Goal: Transaction & Acquisition: Book appointment/travel/reservation

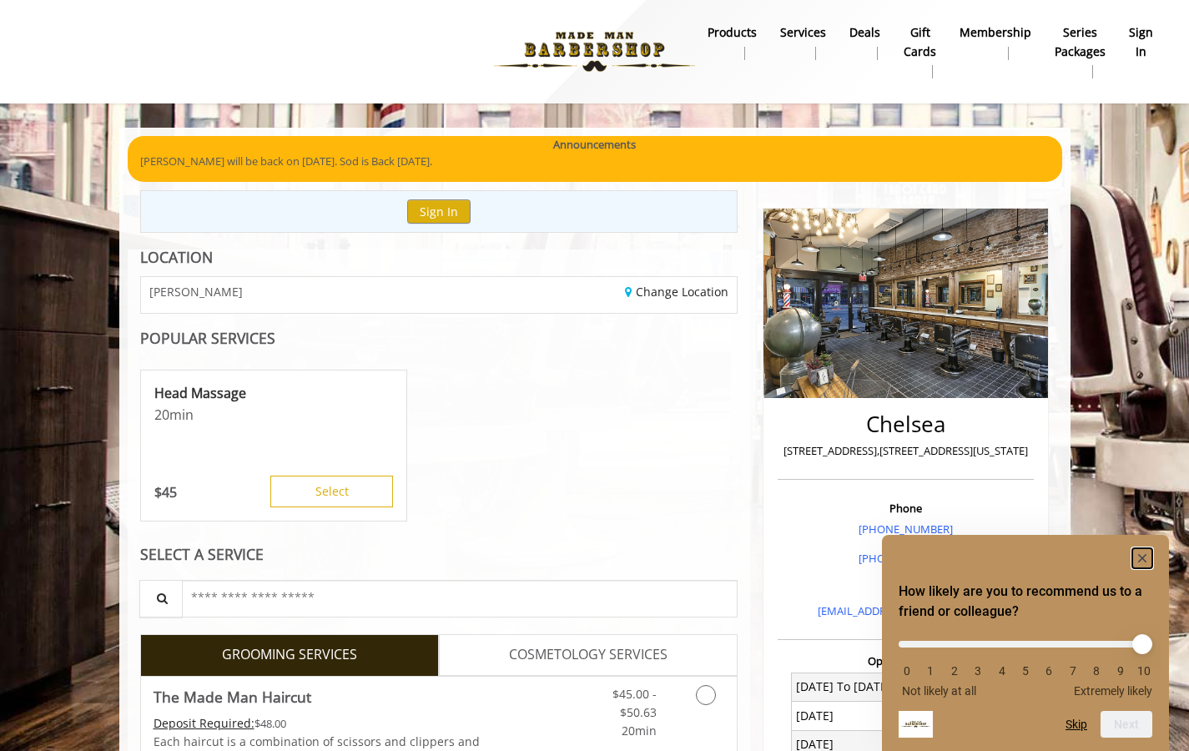
click at [1147, 556] on rect "Hide survey" at bounding box center [1143, 558] width 20 height 20
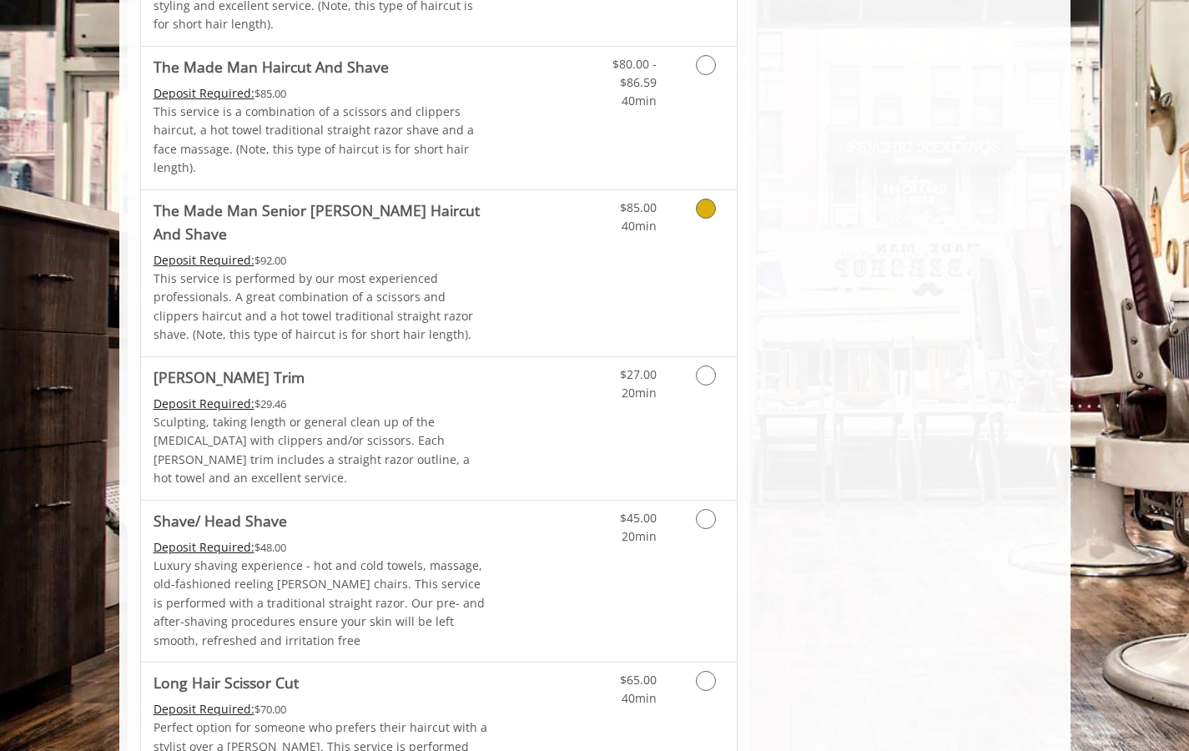
scroll to position [1828, 0]
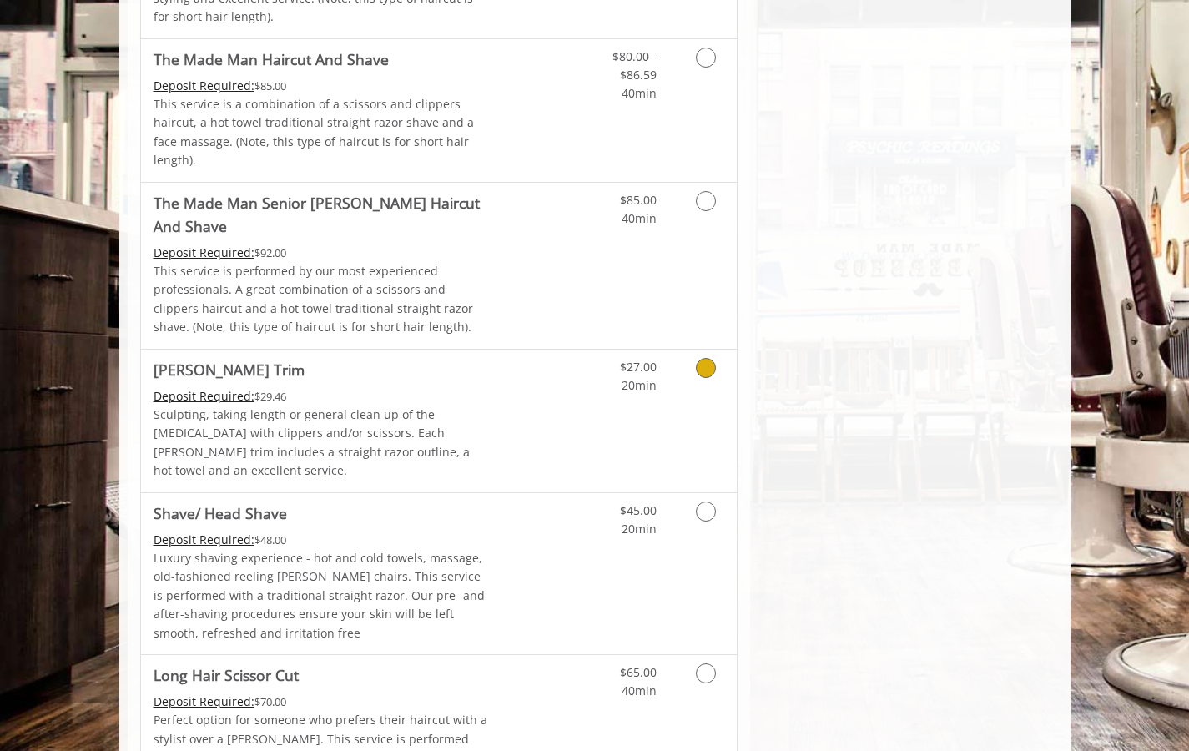
click at [710, 358] on icon "Grooming services" at bounding box center [706, 368] width 20 height 20
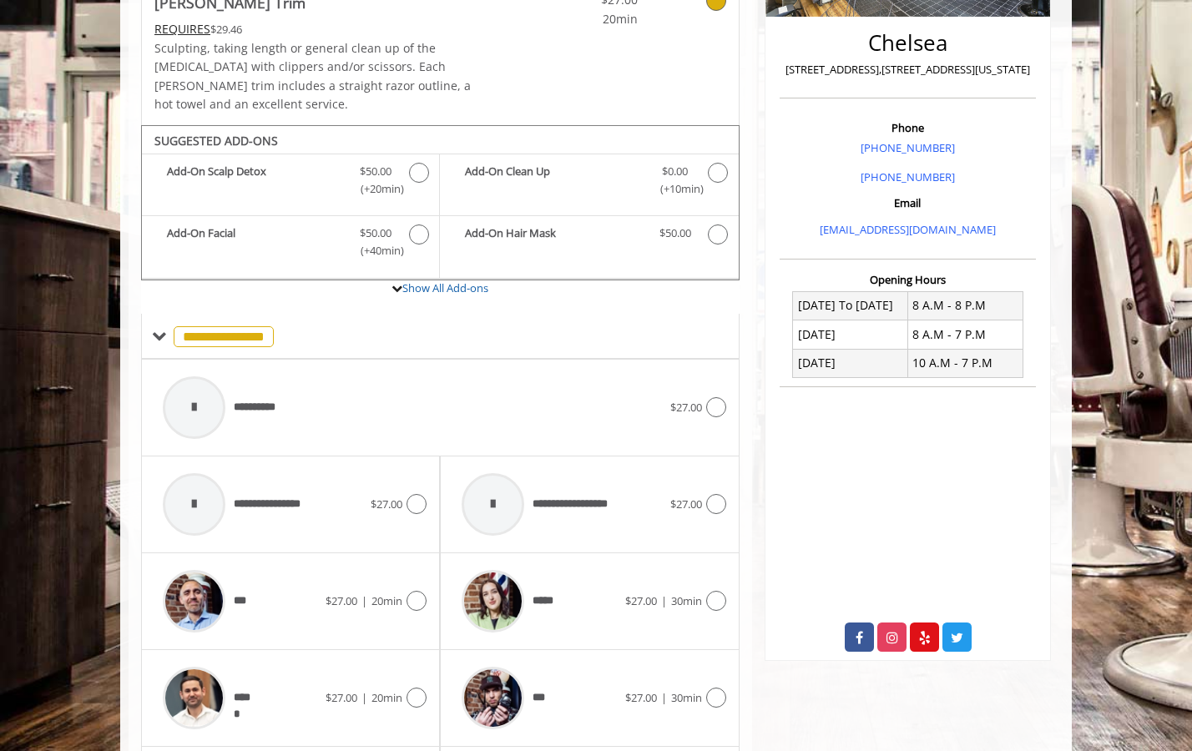
scroll to position [371, 0]
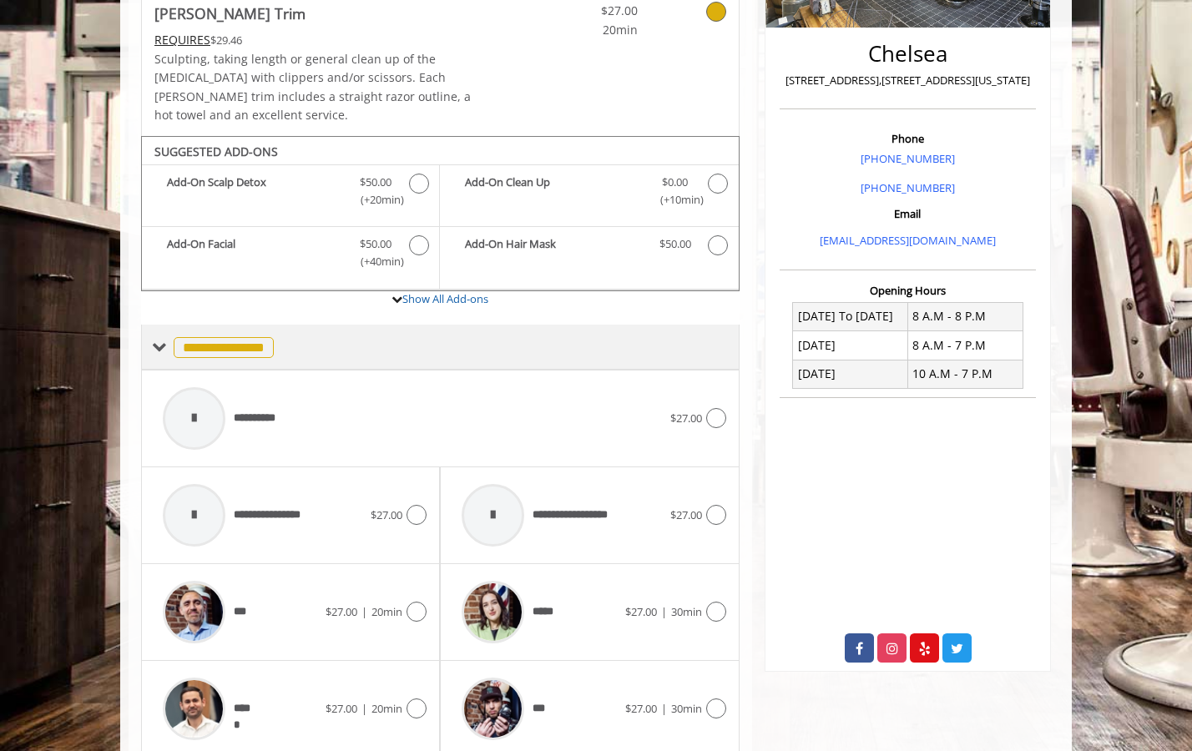
click at [159, 340] on span at bounding box center [159, 347] width 15 height 15
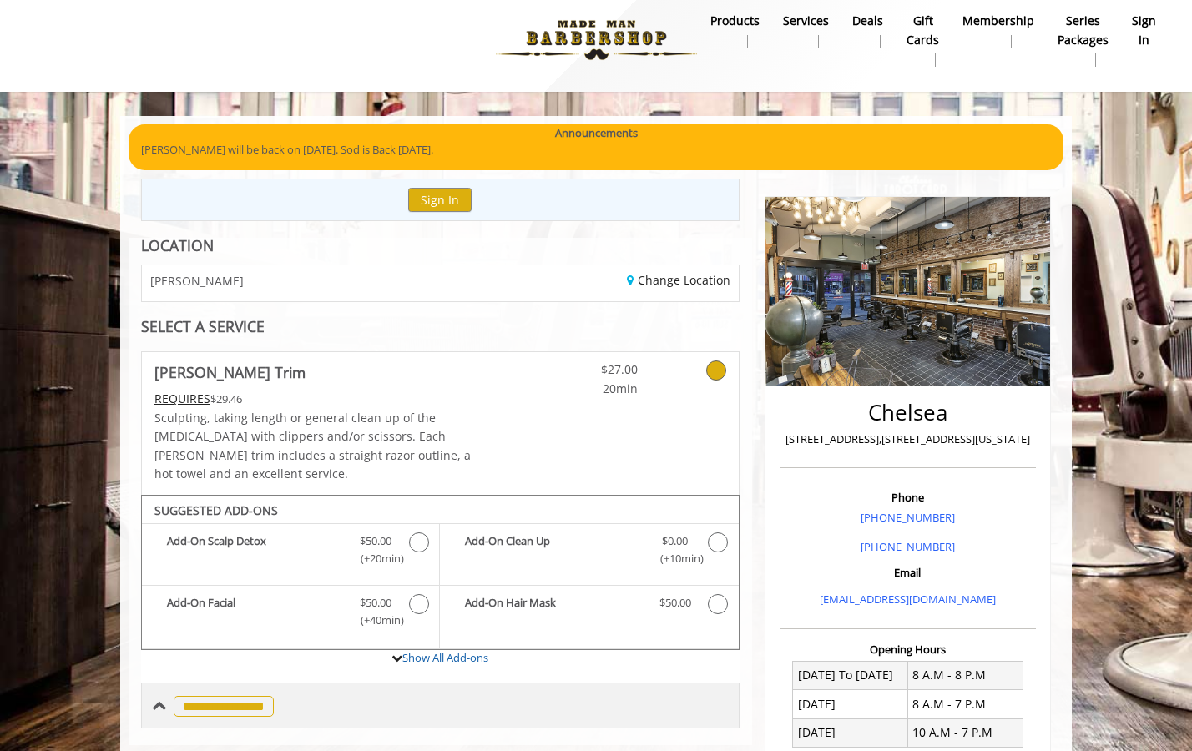
scroll to position [13, 0]
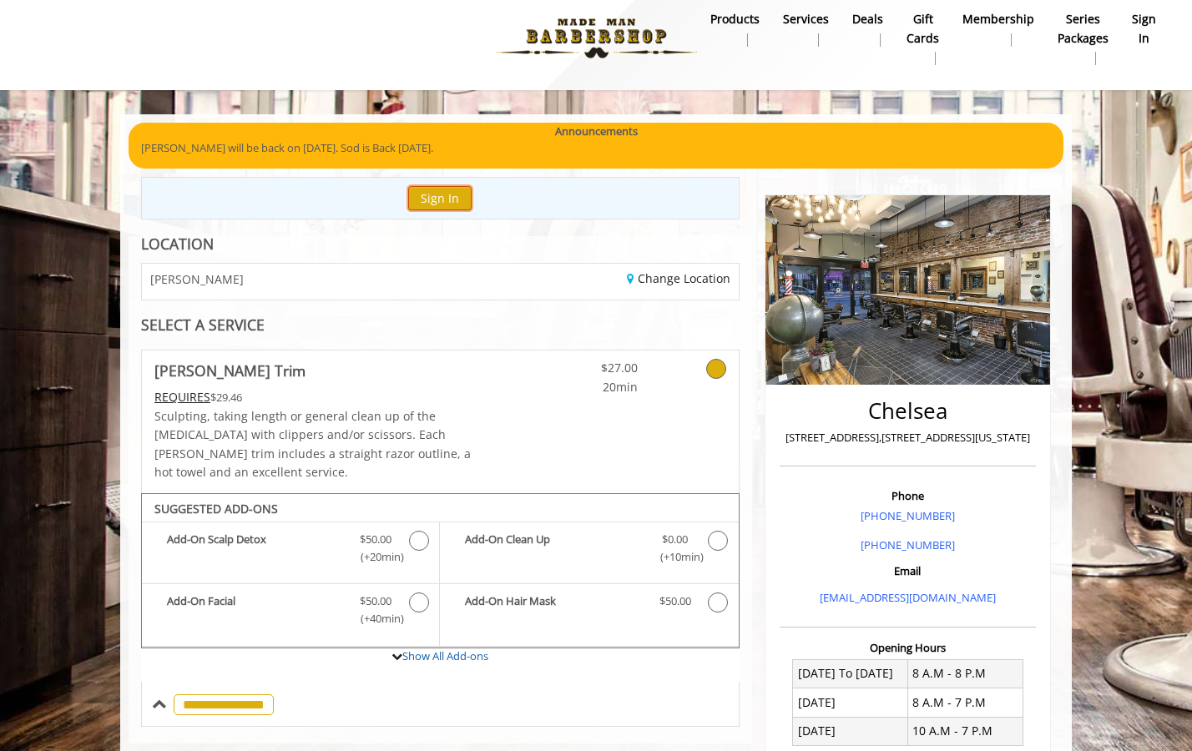
click at [433, 200] on button "Sign In" at bounding box center [439, 198] width 63 height 24
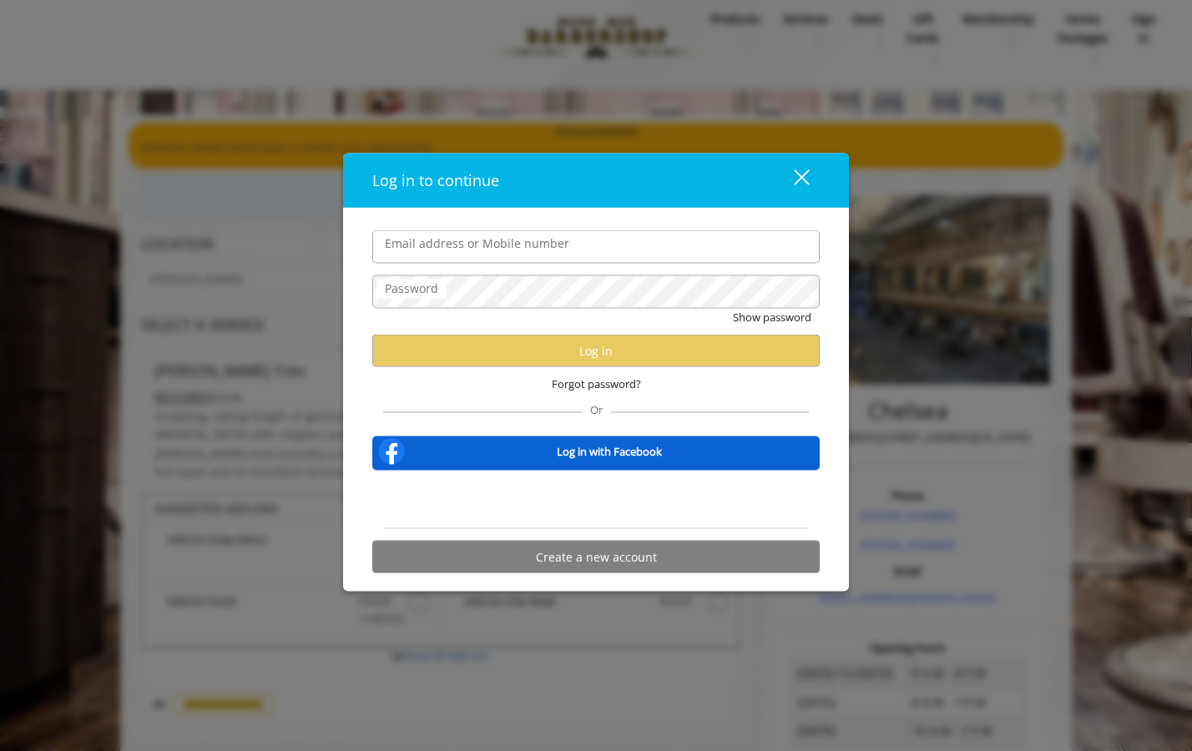
type input "**********"
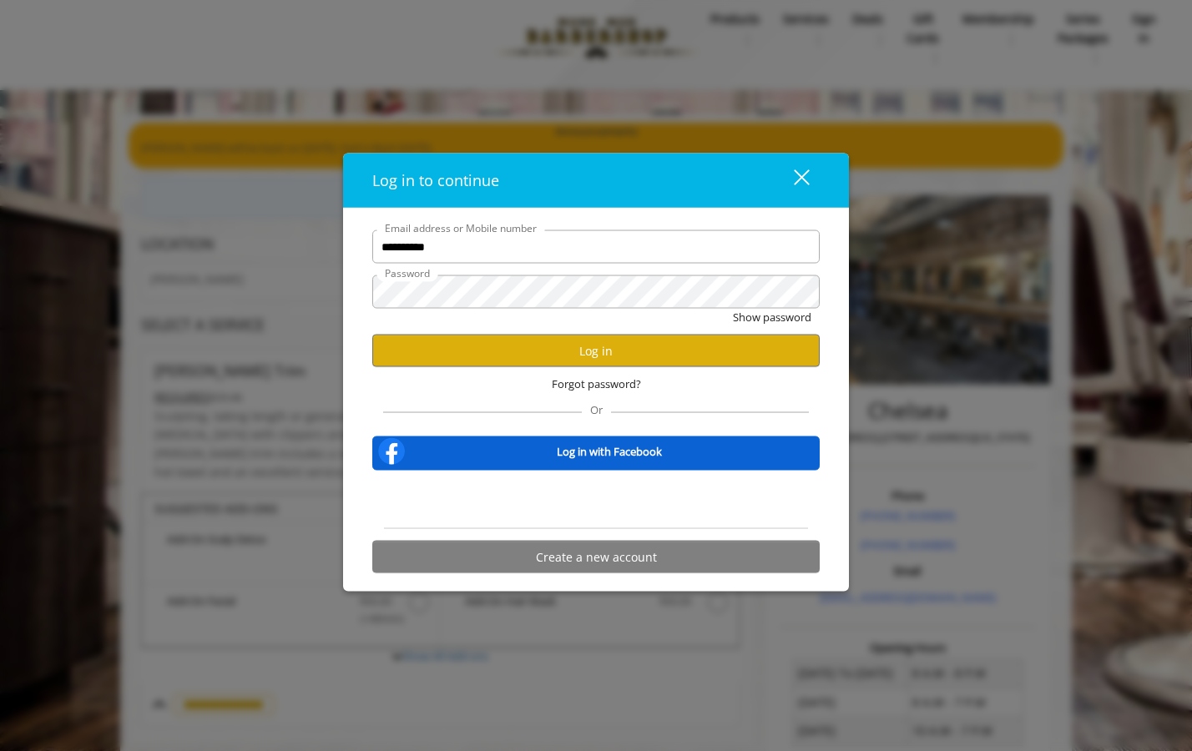
scroll to position [0, 0]
click at [744, 321] on button "Show password" at bounding box center [772, 318] width 78 height 18
click at [624, 350] on button "Log in" at bounding box center [595, 351] width 447 height 33
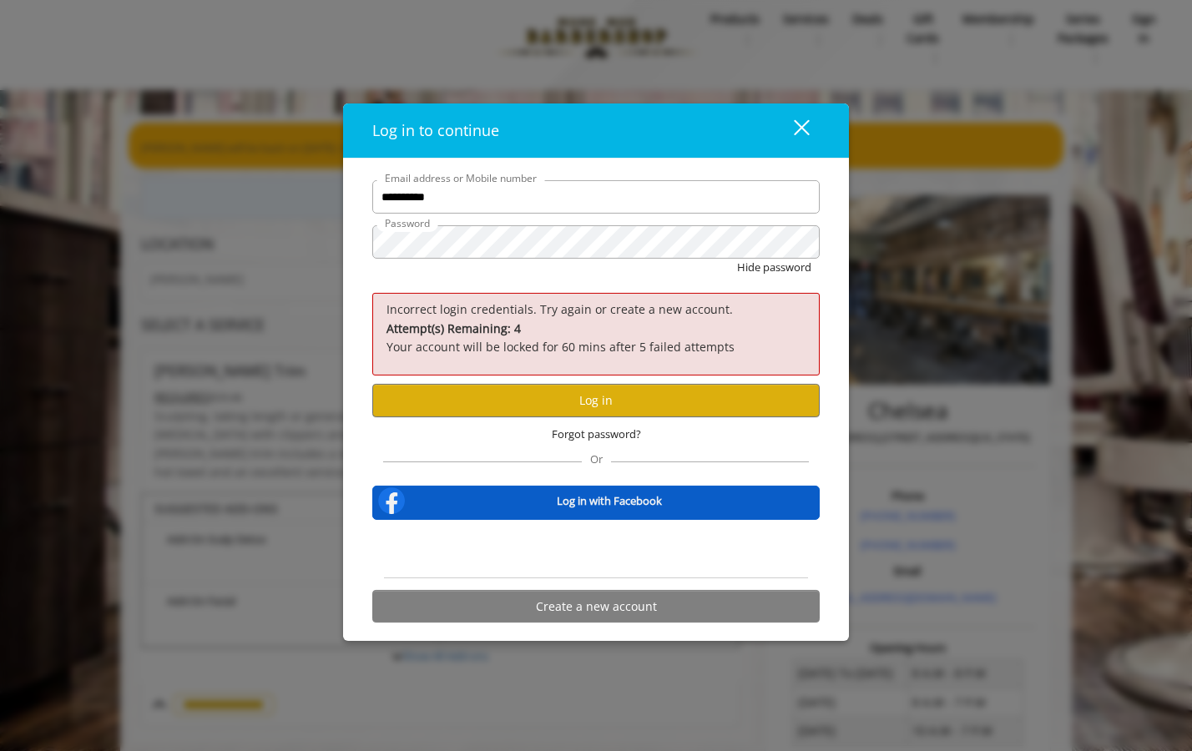
click at [583, 499] on b "Log in with Facebook" at bounding box center [609, 501] width 105 height 18
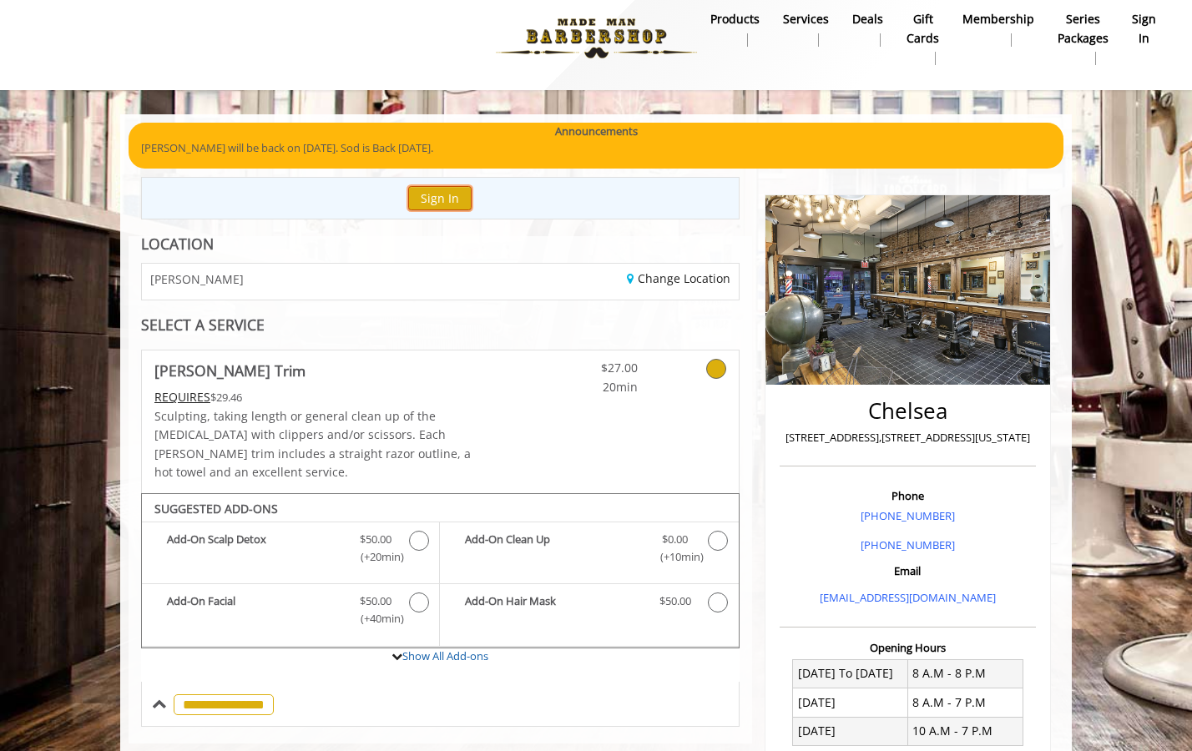
click at [439, 198] on button "Sign In" at bounding box center [439, 198] width 63 height 24
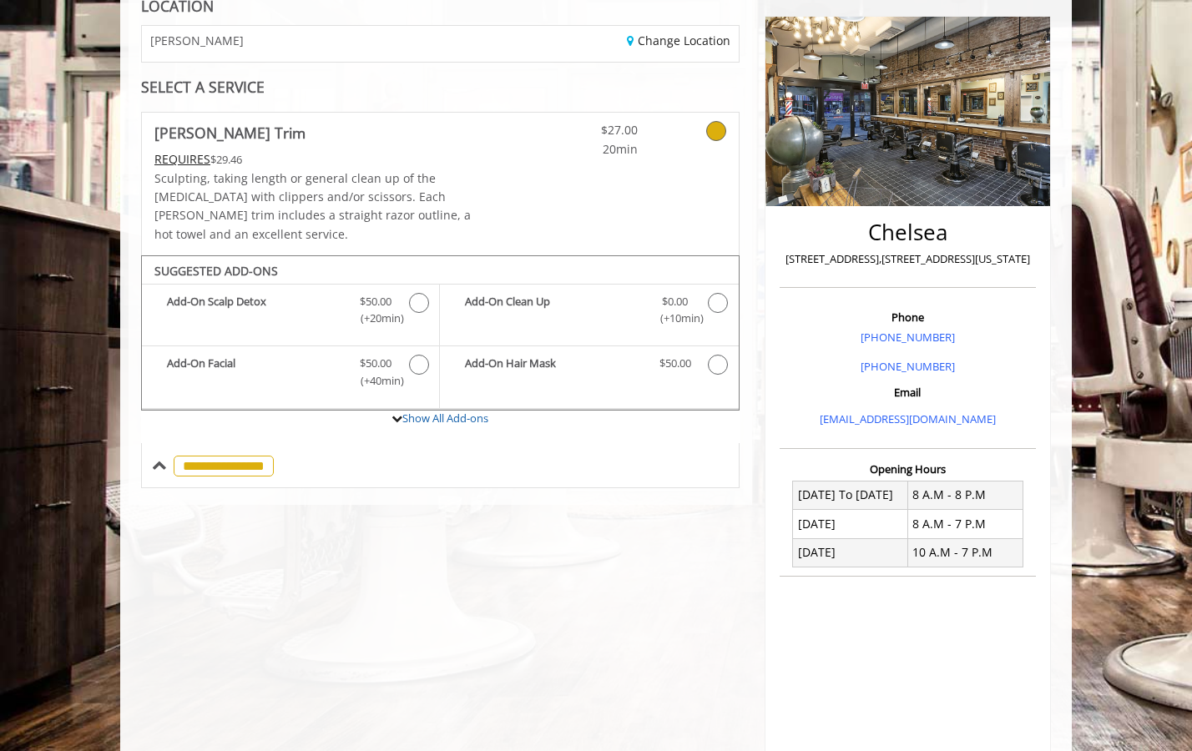
scroll to position [245, 0]
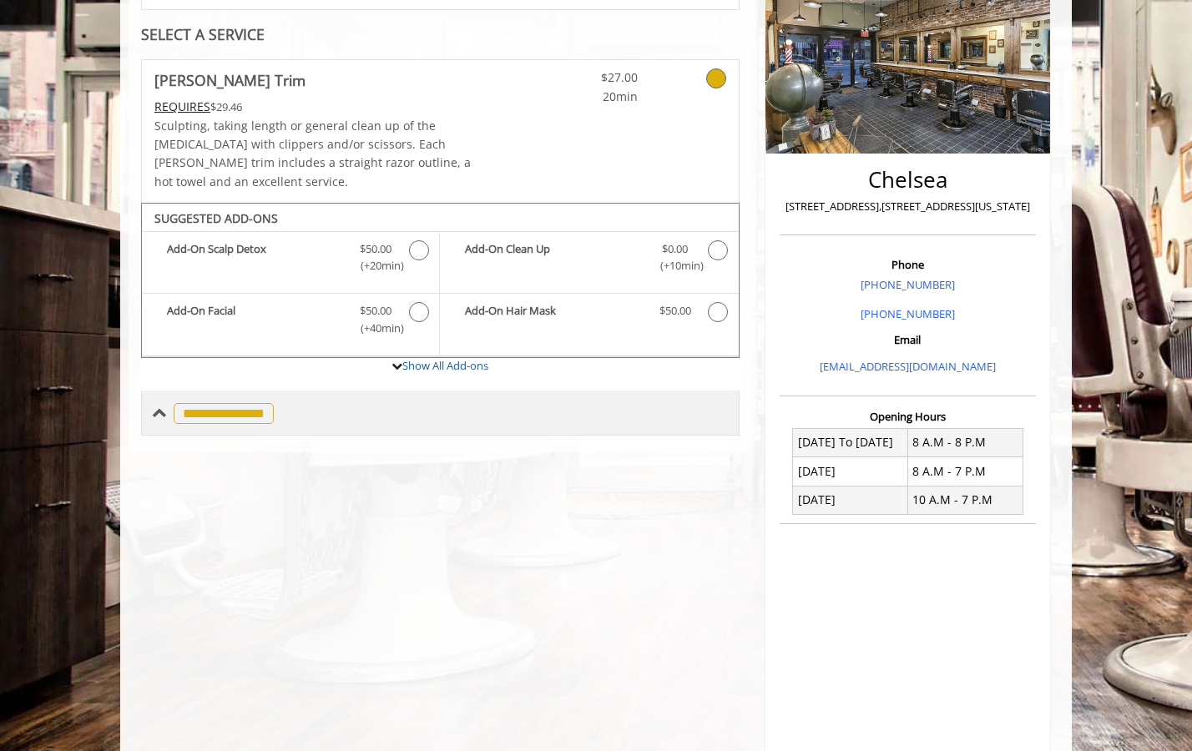
click at [166, 406] on span at bounding box center [159, 413] width 15 height 15
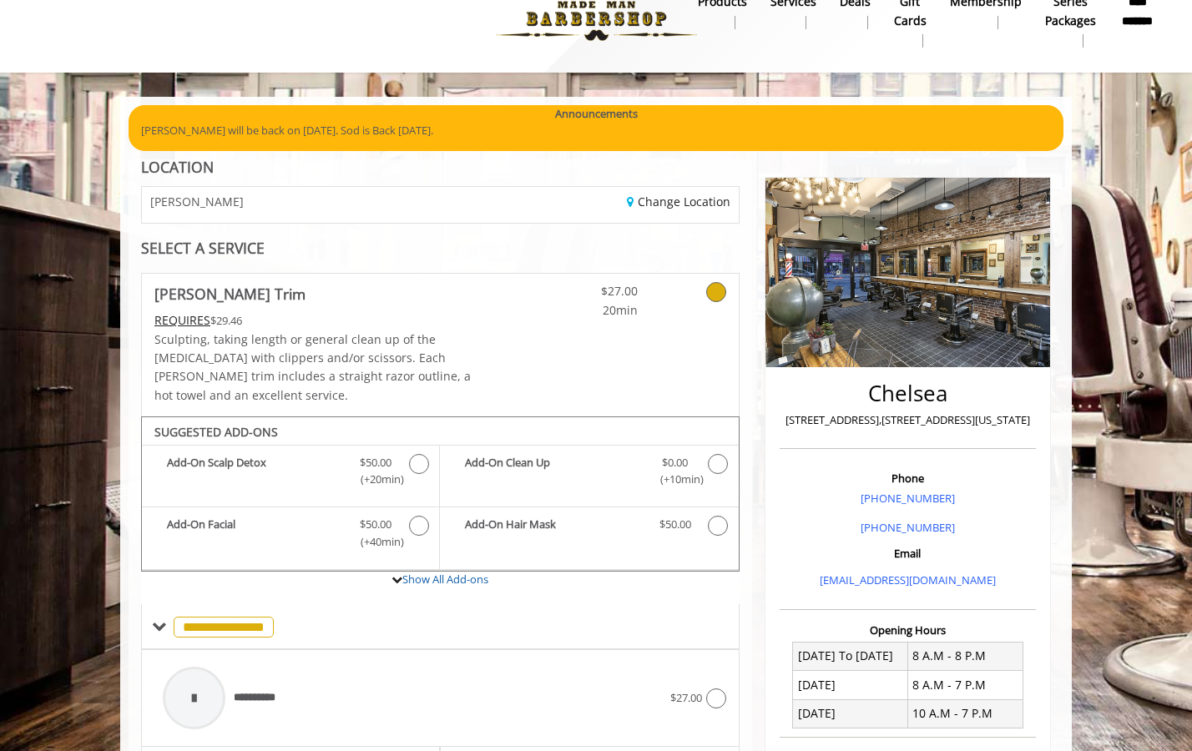
scroll to position [0, 0]
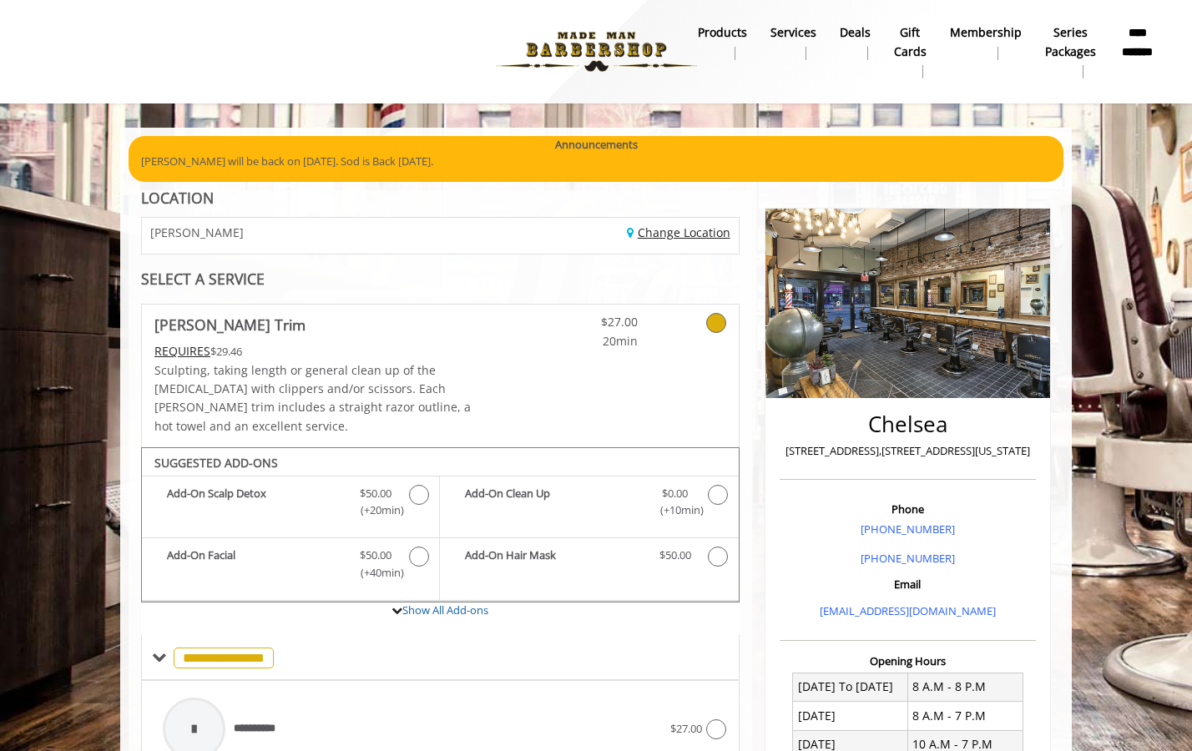
click at [660, 231] on link "Change Location" at bounding box center [679, 233] width 104 height 16
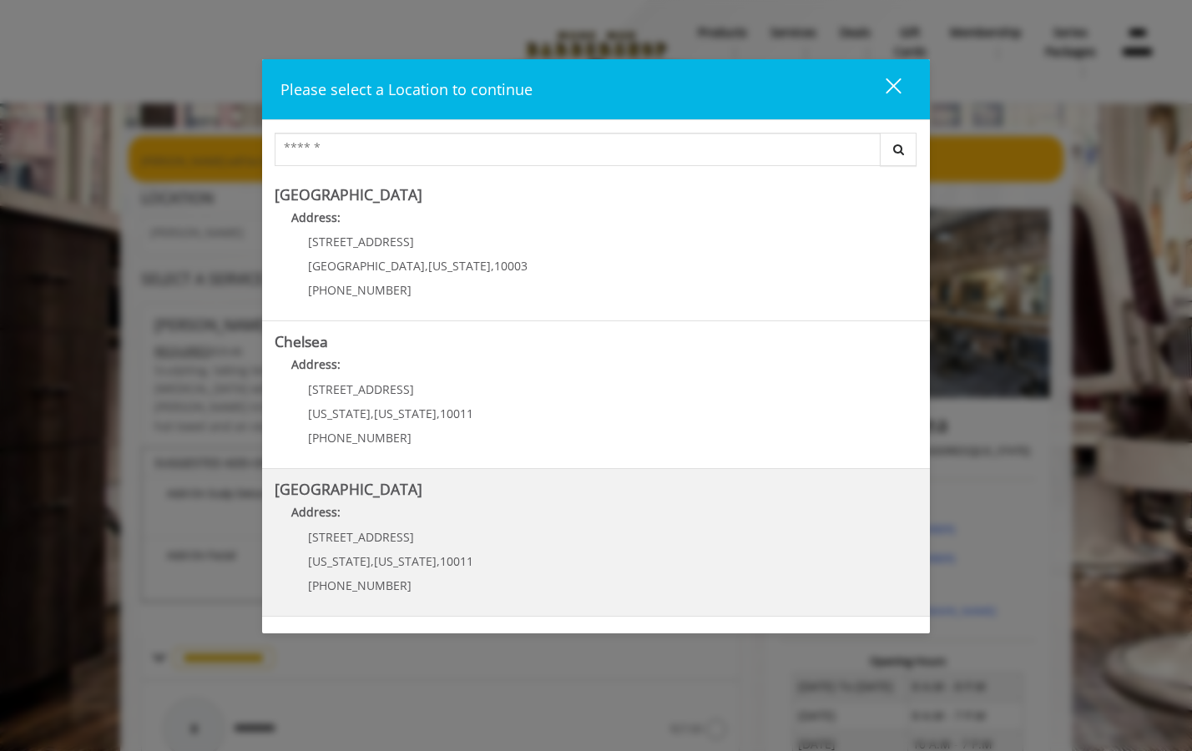
click at [476, 533] on Street "Chelsea 15th Street Address: 267 W 15th St New York , New York , 10011 (646) 85…" at bounding box center [596, 543] width 643 height 122
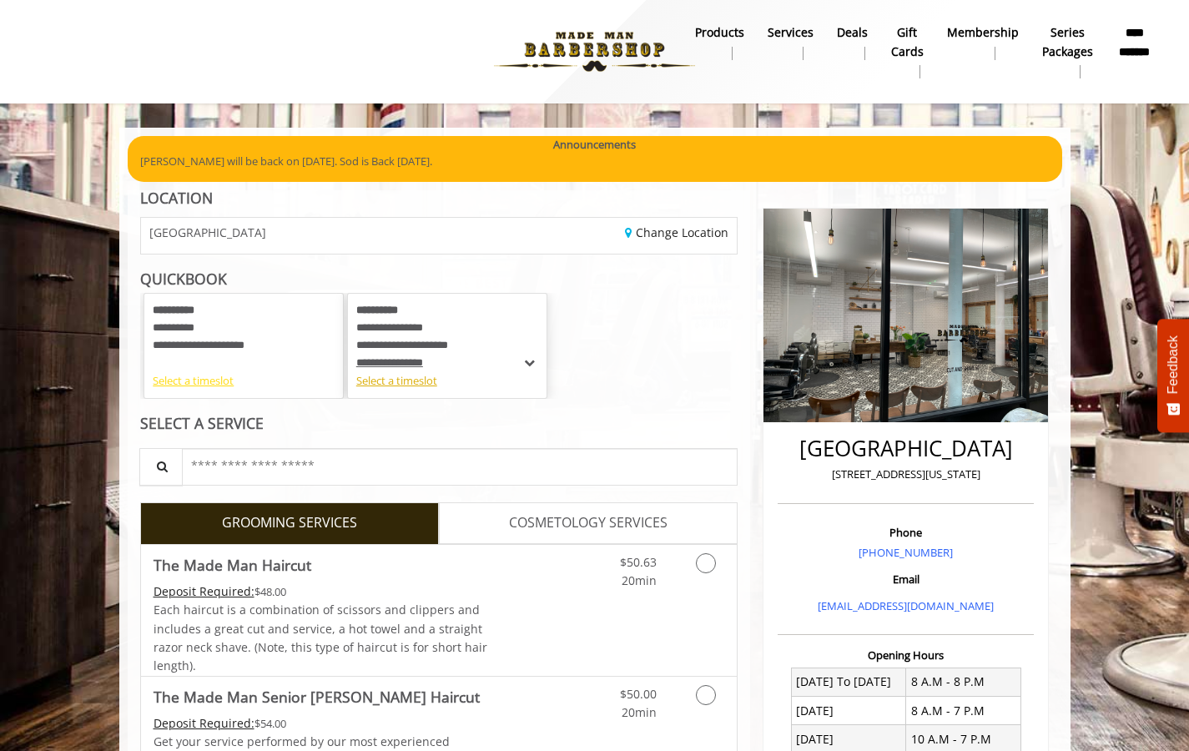
click at [201, 386] on div "Select a timeslot" at bounding box center [244, 381] width 182 height 18
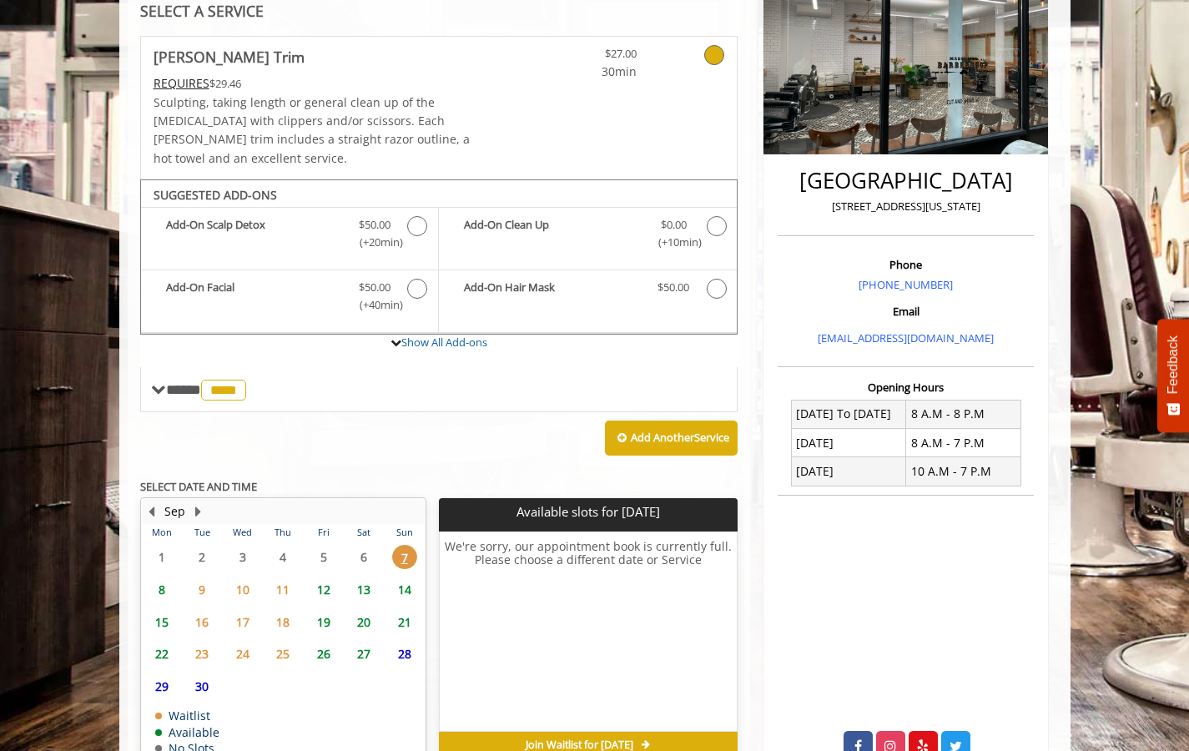
scroll to position [328, 0]
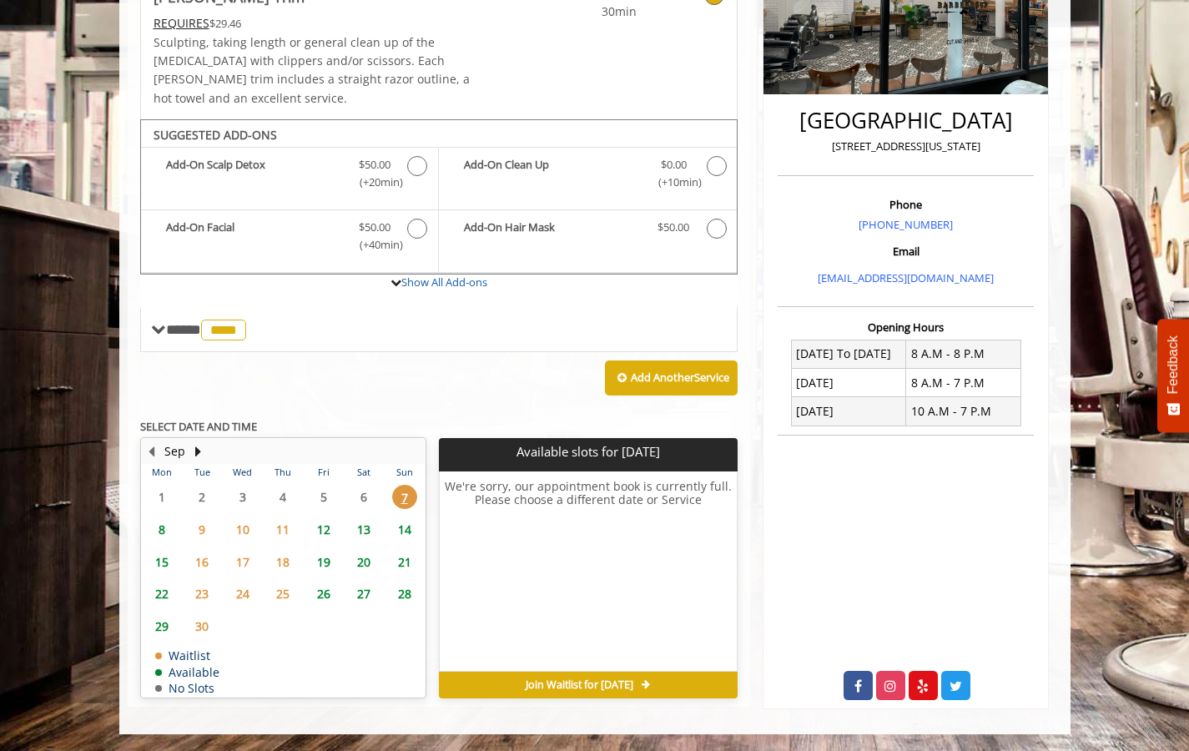
click at [159, 518] on span "8" at bounding box center [161, 530] width 25 height 24
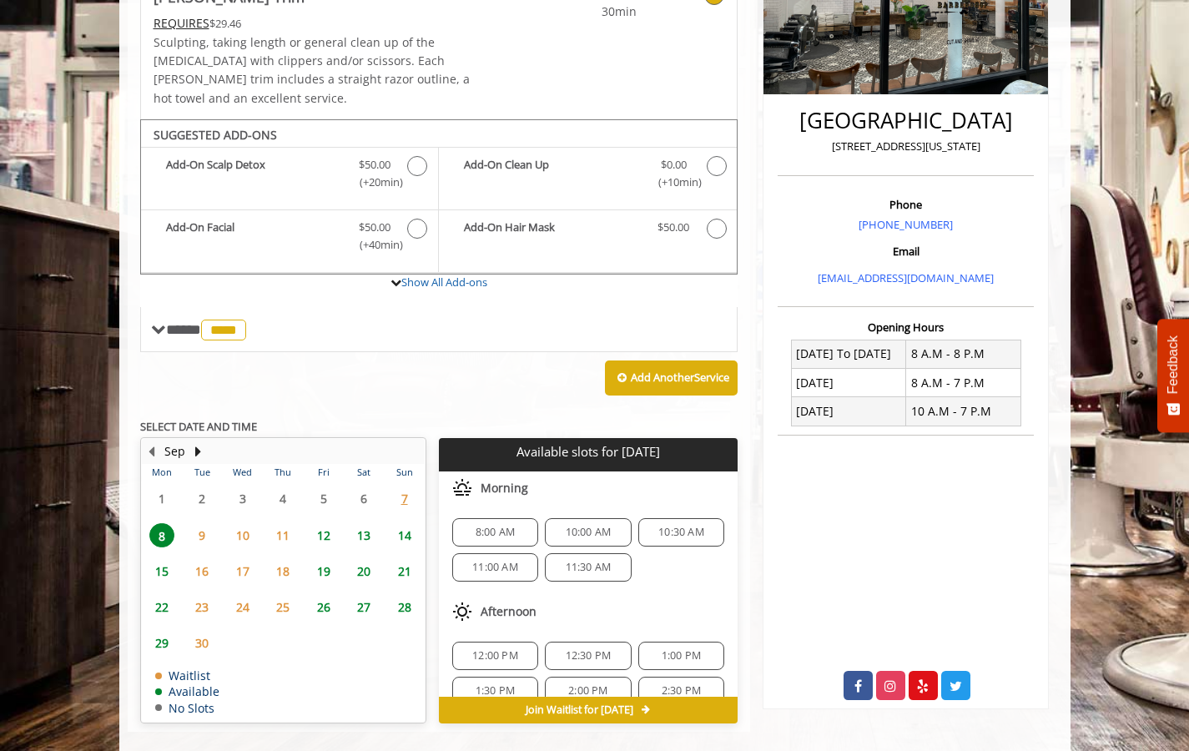
scroll to position [331, 0]
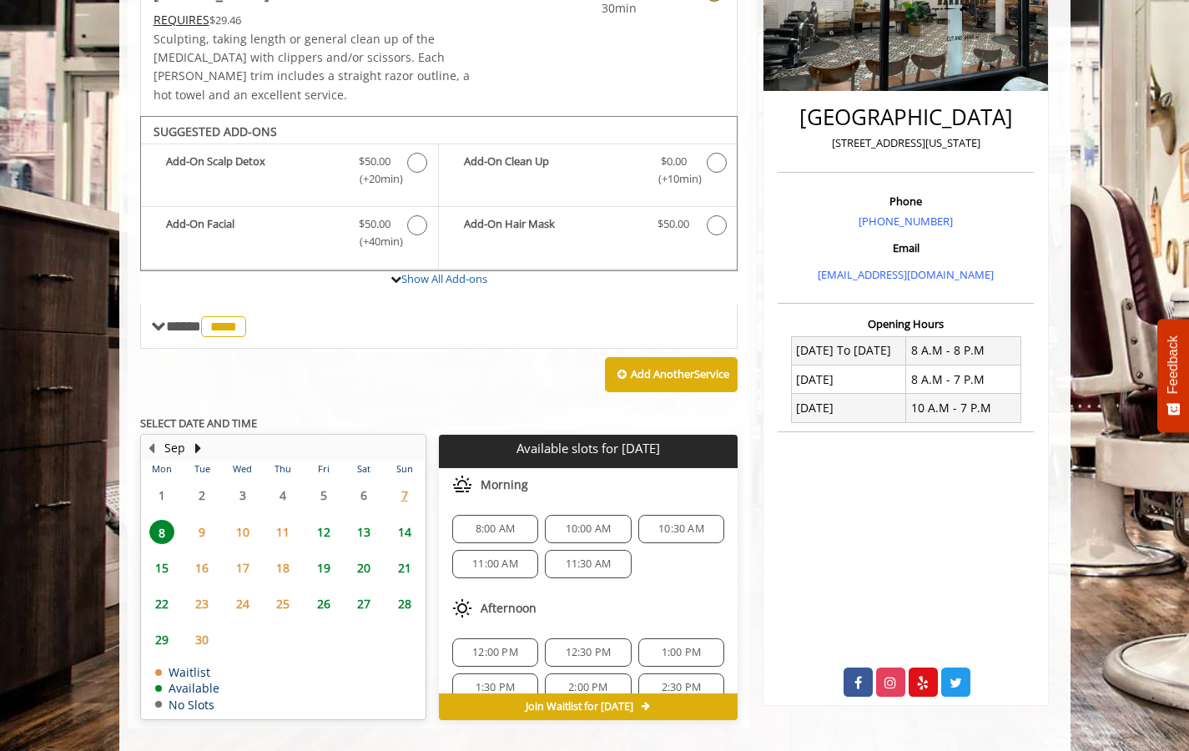
click at [574, 523] on span "10:00 AM" at bounding box center [589, 529] width 46 height 13
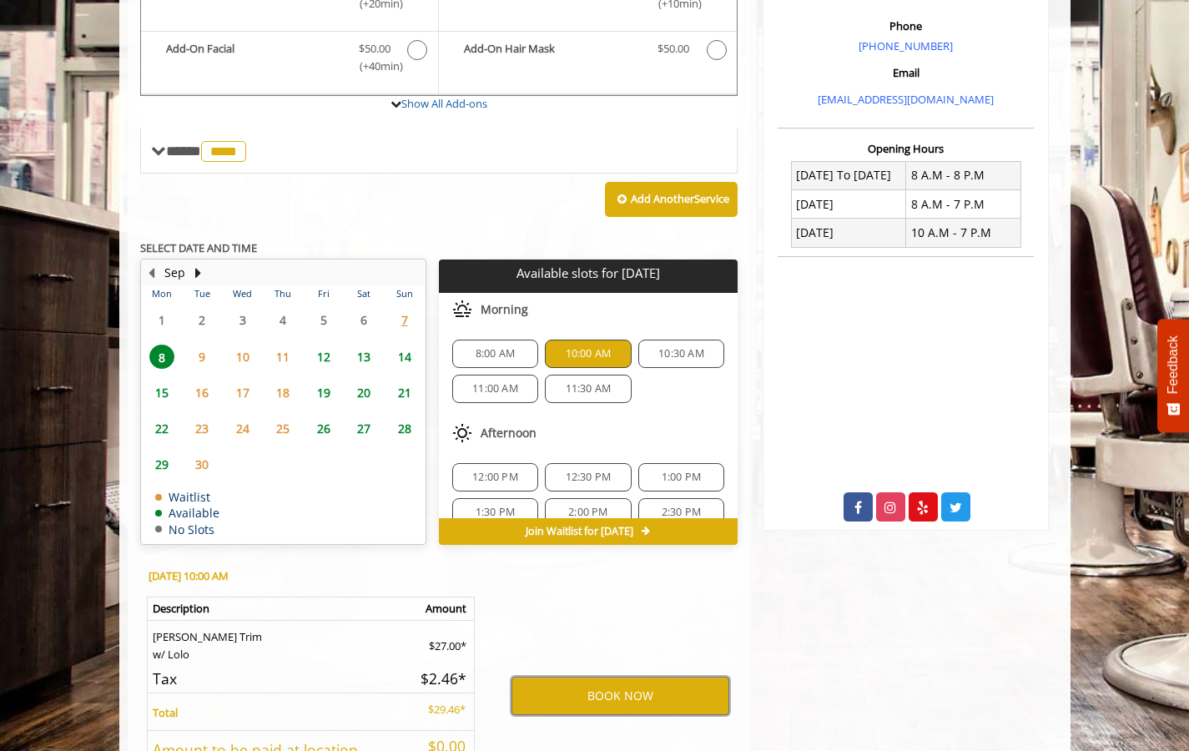
scroll to position [513, 0]
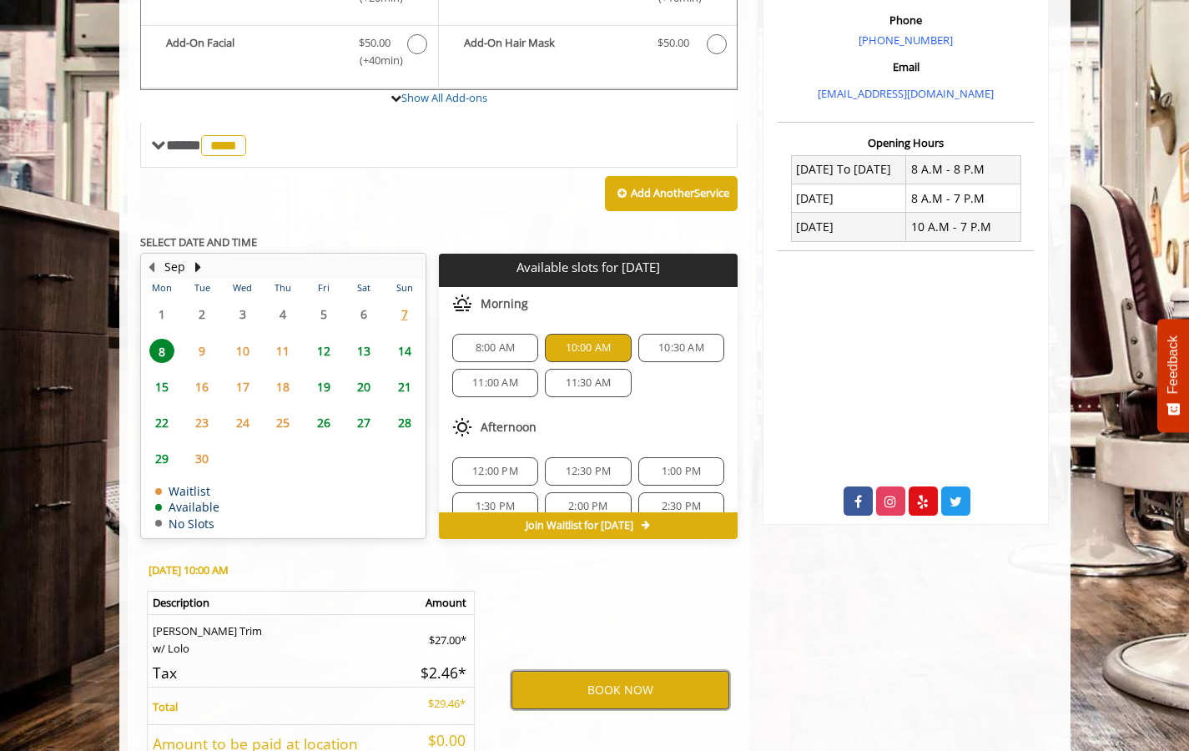
click at [598, 672] on button "BOOK NOW" at bounding box center [621, 690] width 218 height 38
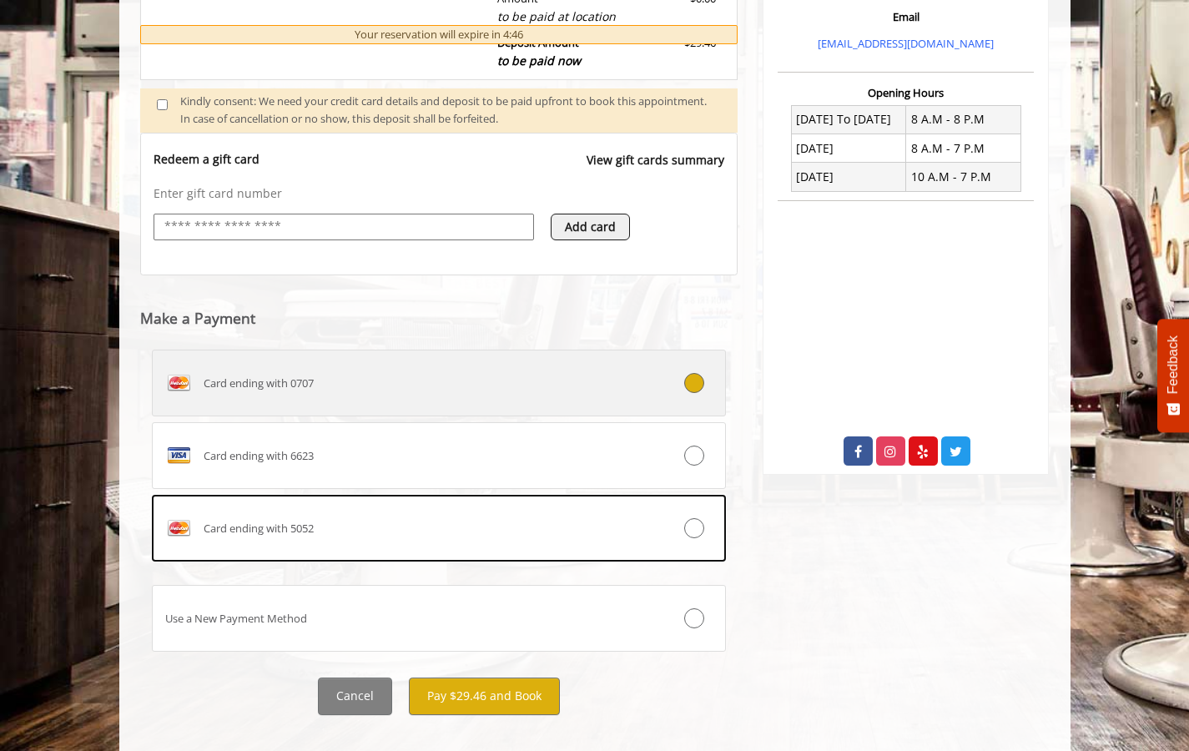
scroll to position [585, 0]
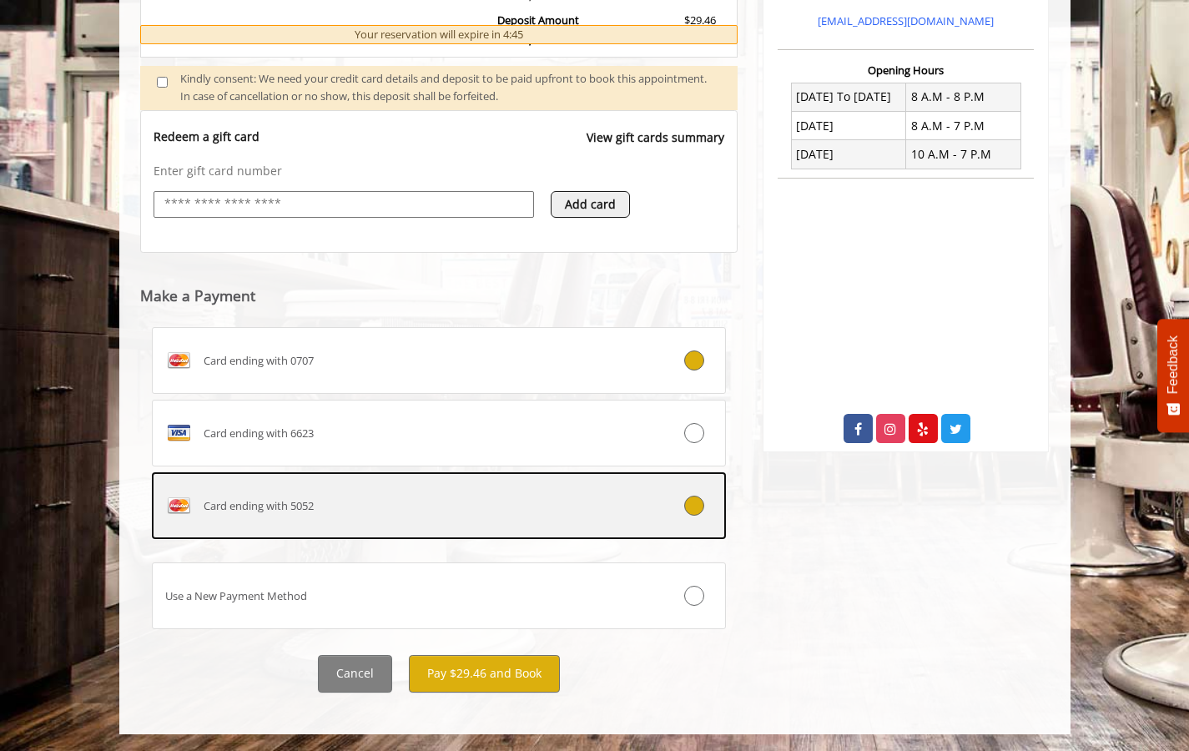
click at [690, 510] on icon at bounding box center [694, 506] width 20 height 20
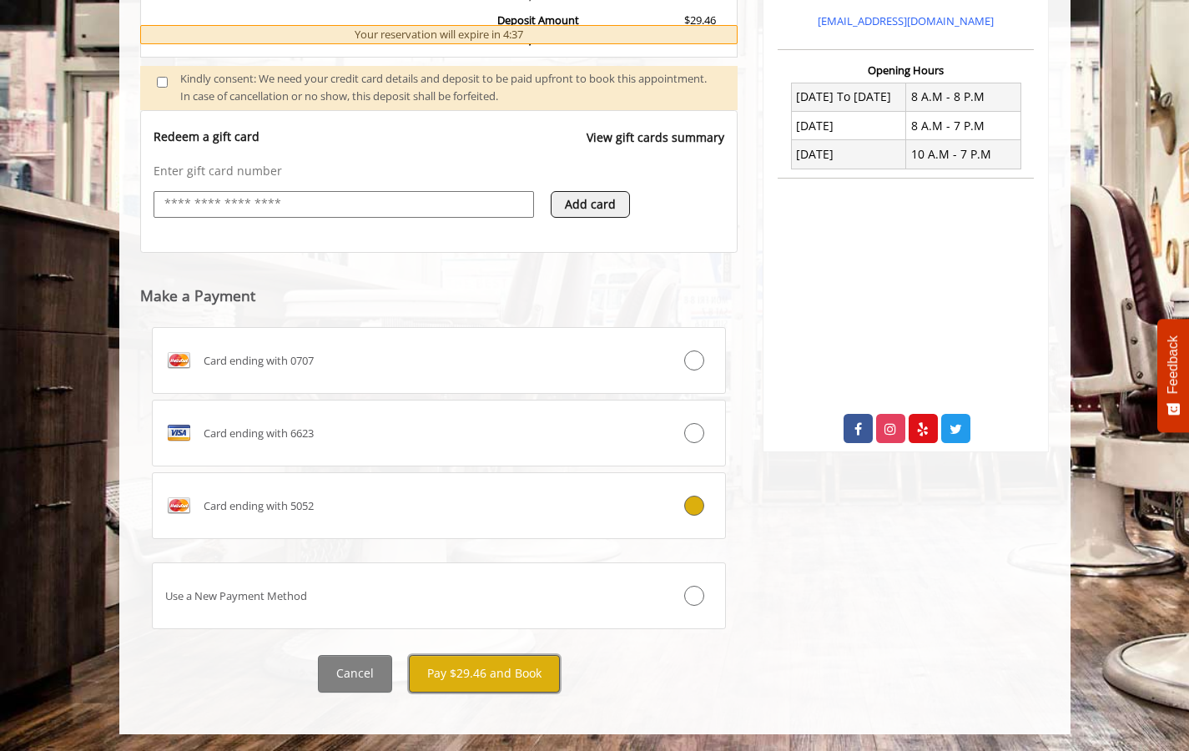
click at [483, 667] on button "Pay $29.46 and Book" at bounding box center [484, 674] width 151 height 38
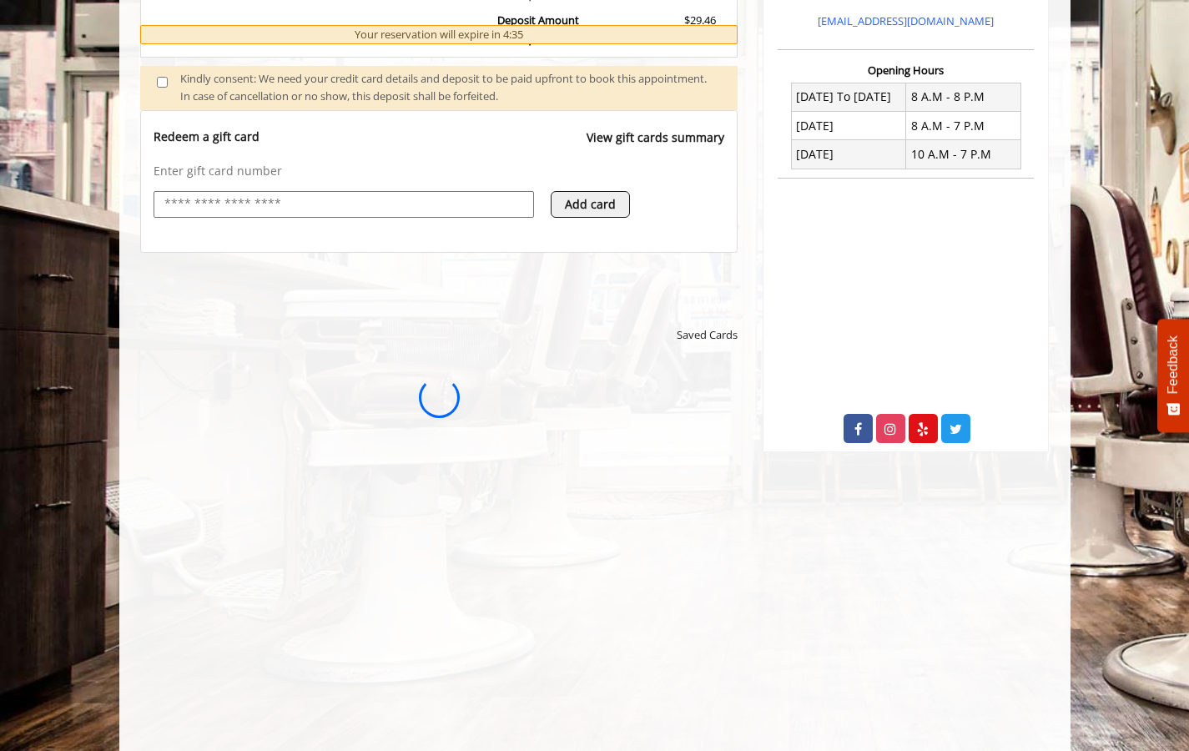
scroll to position [0, 0]
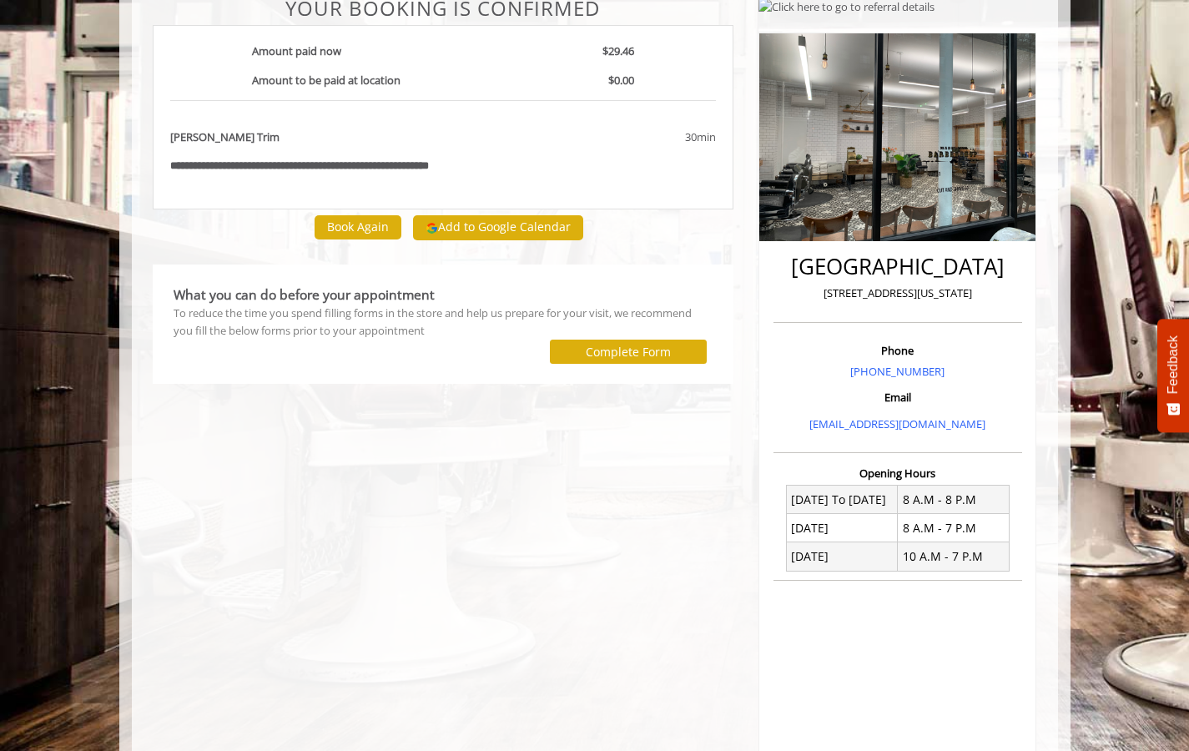
scroll to position [54, 0]
